Goal: Task Accomplishment & Management: Complete application form

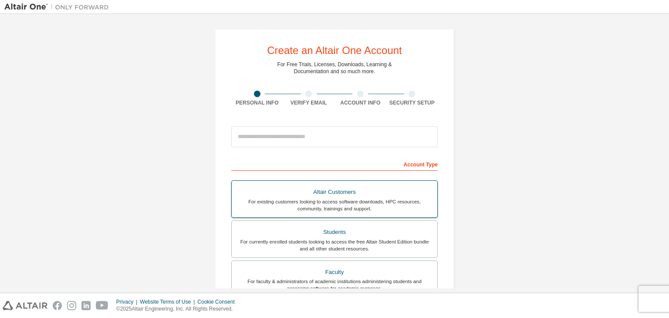
click at [340, 193] on div "Altair Customers" at bounding box center [334, 192] width 195 height 12
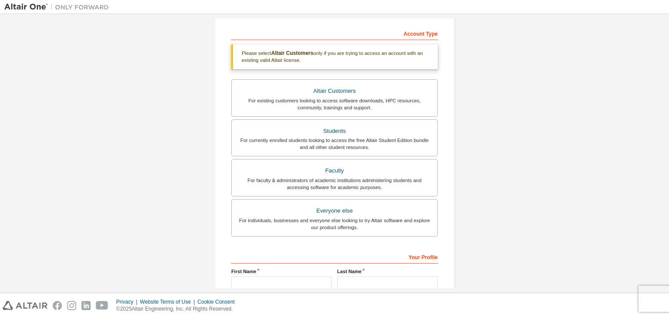
scroll to position [132, 0]
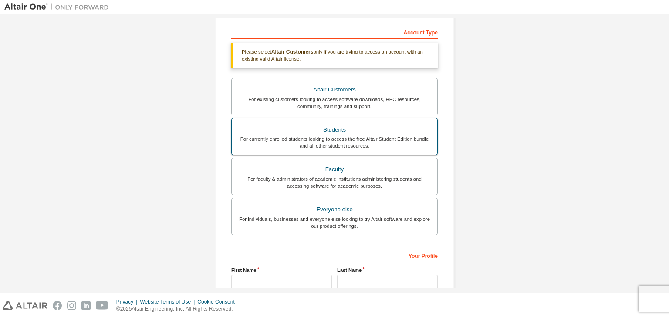
click at [357, 122] on label "Students For currently enrolled students looking to access the free Altair Stud…" at bounding box center [334, 136] width 206 height 37
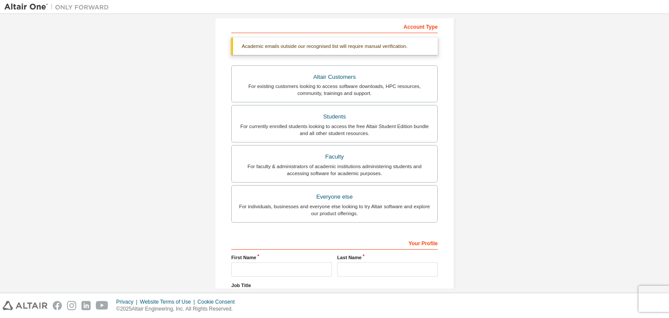
scroll to position [0, 0]
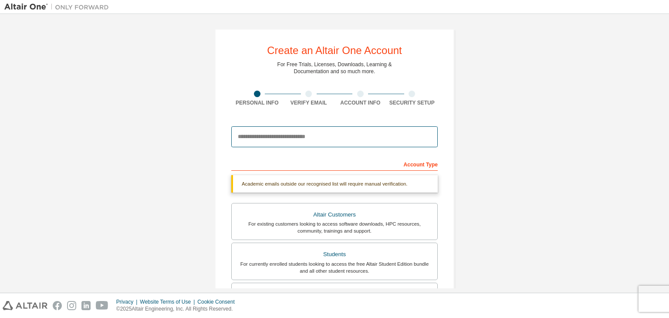
click at [382, 130] on input "email" at bounding box center [334, 136] width 206 height 21
type input "**********"
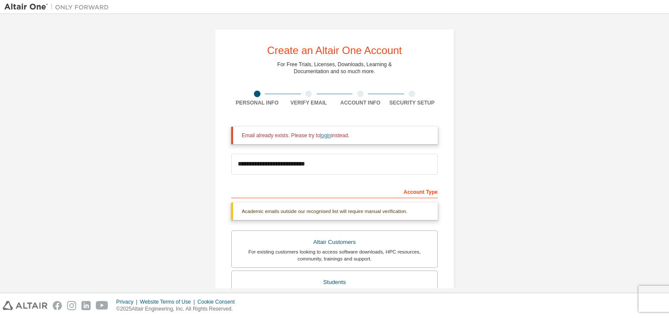
click at [320, 135] on link "login" at bounding box center [325, 135] width 11 height 6
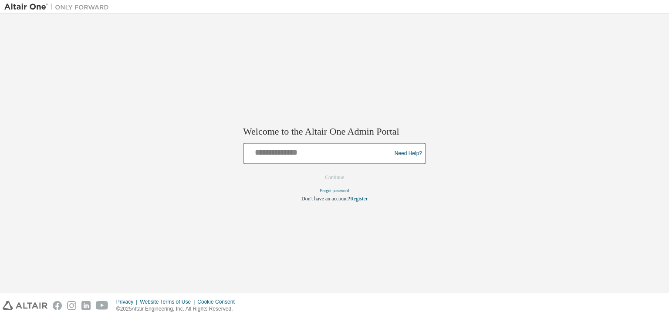
click at [319, 146] on input "text" at bounding box center [318, 151] width 143 height 13
type input "**********"
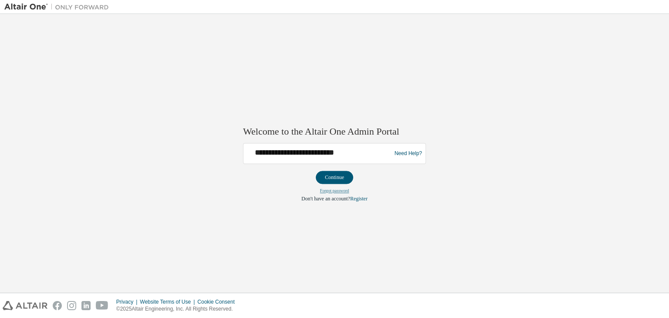
click at [333, 192] on link "Forgot password" at bounding box center [334, 191] width 29 height 5
click at [357, 199] on link "Register" at bounding box center [358, 199] width 17 height 6
